Goal: Task Accomplishment & Management: Manage account settings

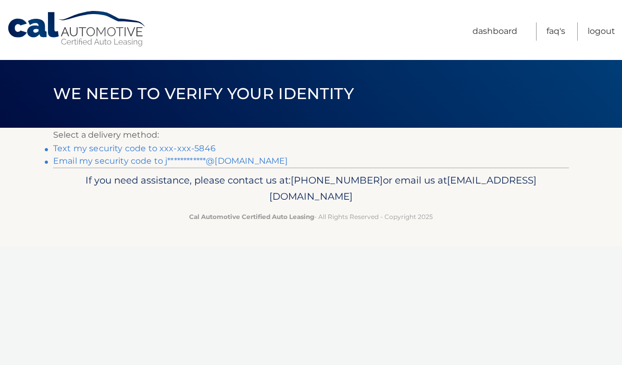
click at [152, 161] on link "**********" at bounding box center [170, 161] width 234 height 10
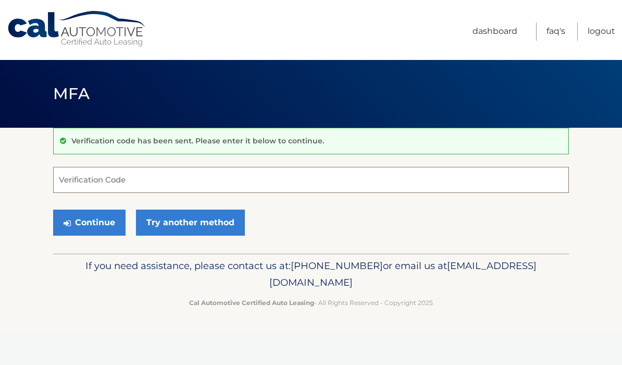
click at [137, 183] on input "Verification Code" at bounding box center [311, 180] width 516 height 26
paste input "884333"
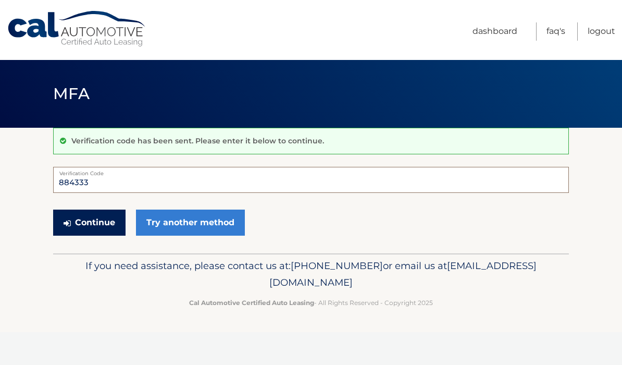
type input "884333"
click at [91, 222] on button "Continue" at bounding box center [89, 222] width 72 height 26
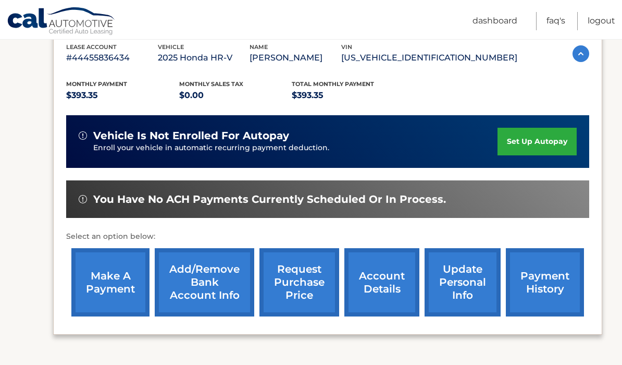
scroll to position [168, 0]
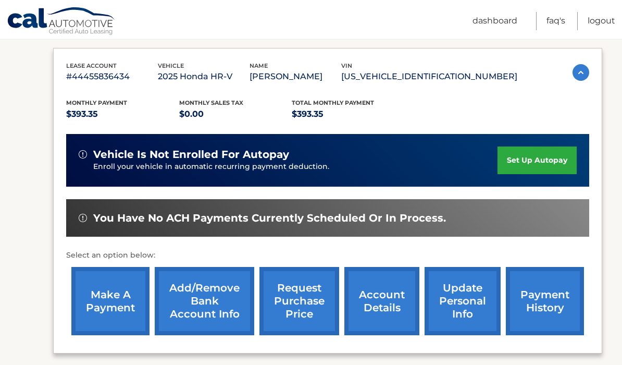
click at [110, 297] on link "make a payment" at bounding box center [110, 301] width 78 height 68
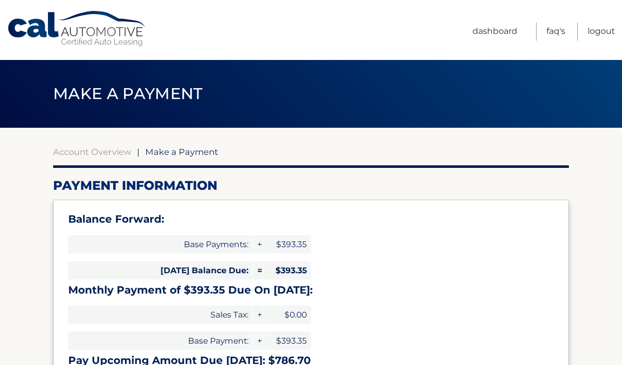
select select "Y2UyYjQ5ZTUtZjg3MS00OGNmLWIzMjctNTUxODlhMDFiNmMy"
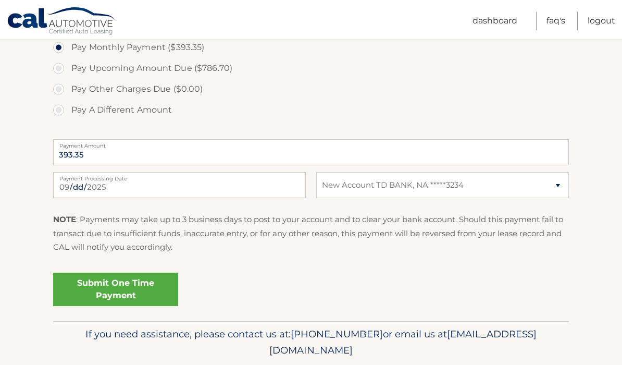
scroll to position [393, 0]
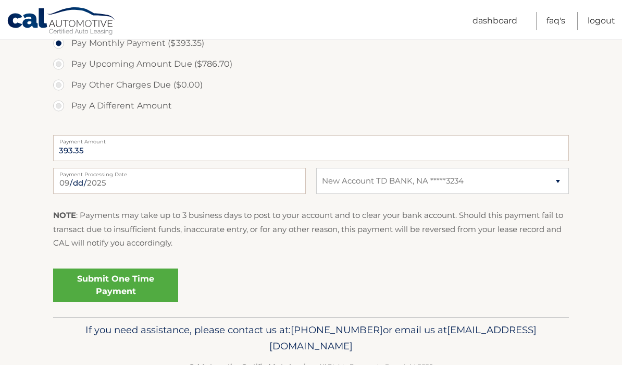
click at [124, 282] on link "Submit One Time Payment" at bounding box center [115, 284] width 125 height 33
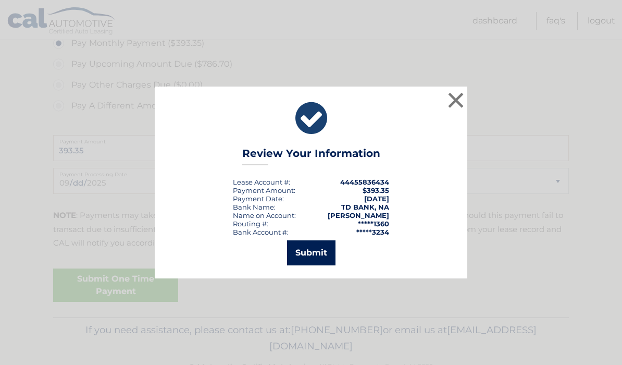
click at [312, 255] on button "Submit" at bounding box center [311, 252] width 48 height 25
